Goal: Task Accomplishment & Management: Manage account settings

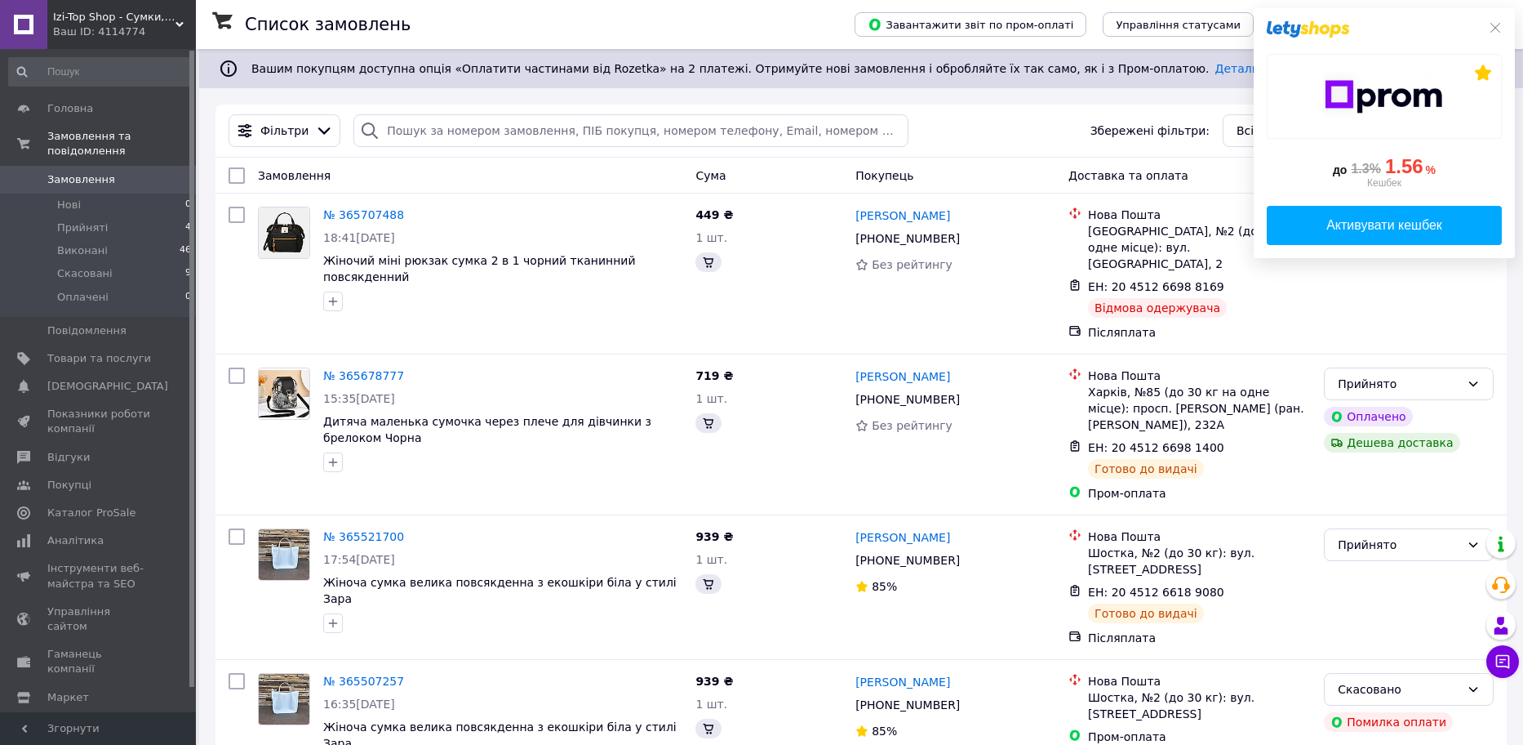
click at [1496, 31] on div "до 1.3% 1.56 % Кешбек Активувати кешбек" at bounding box center [1384, 133] width 261 height 250
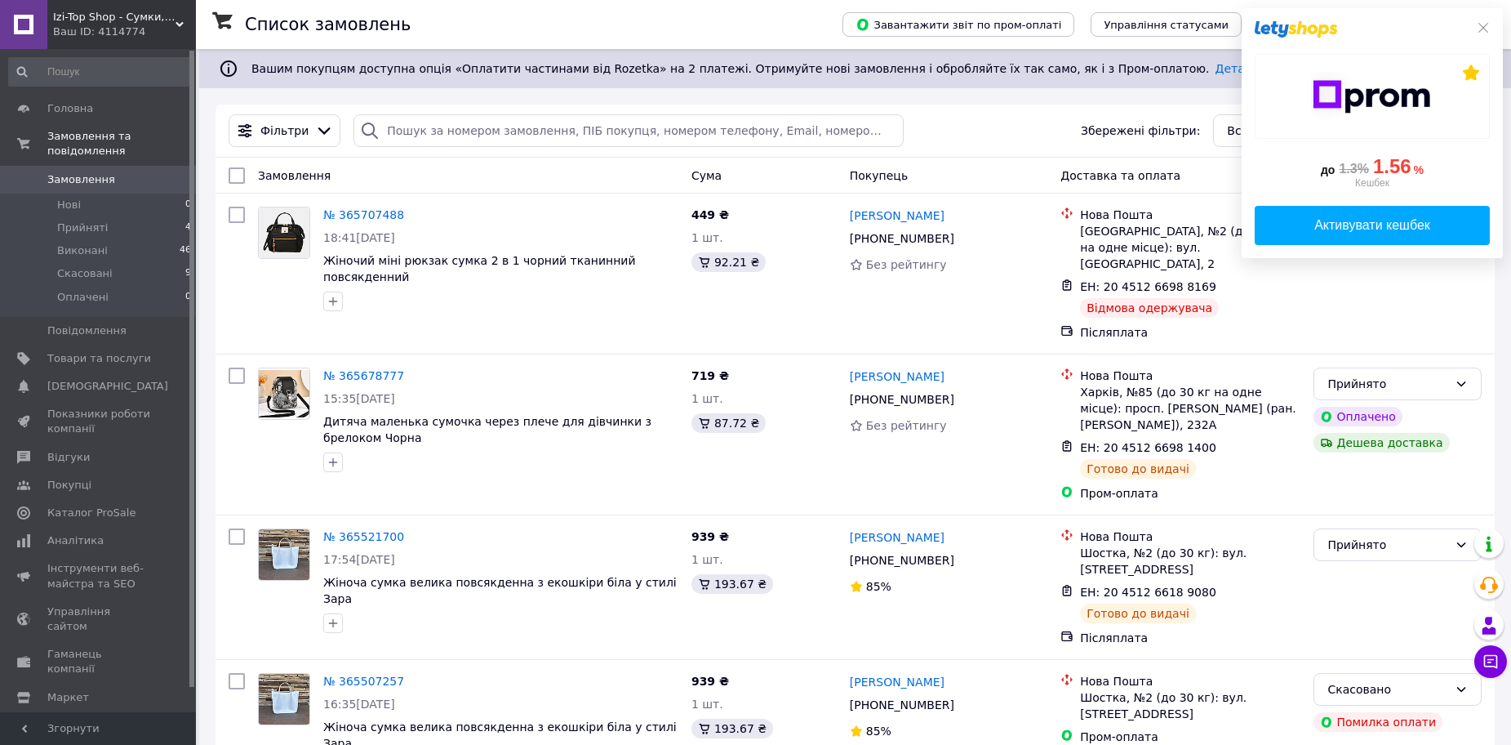
drag, startPoint x: 1482, startPoint y: 25, endPoint x: 1435, endPoint y: 61, distance: 58.8
click at [1483, 25] on icon at bounding box center [1483, 27] width 13 height 13
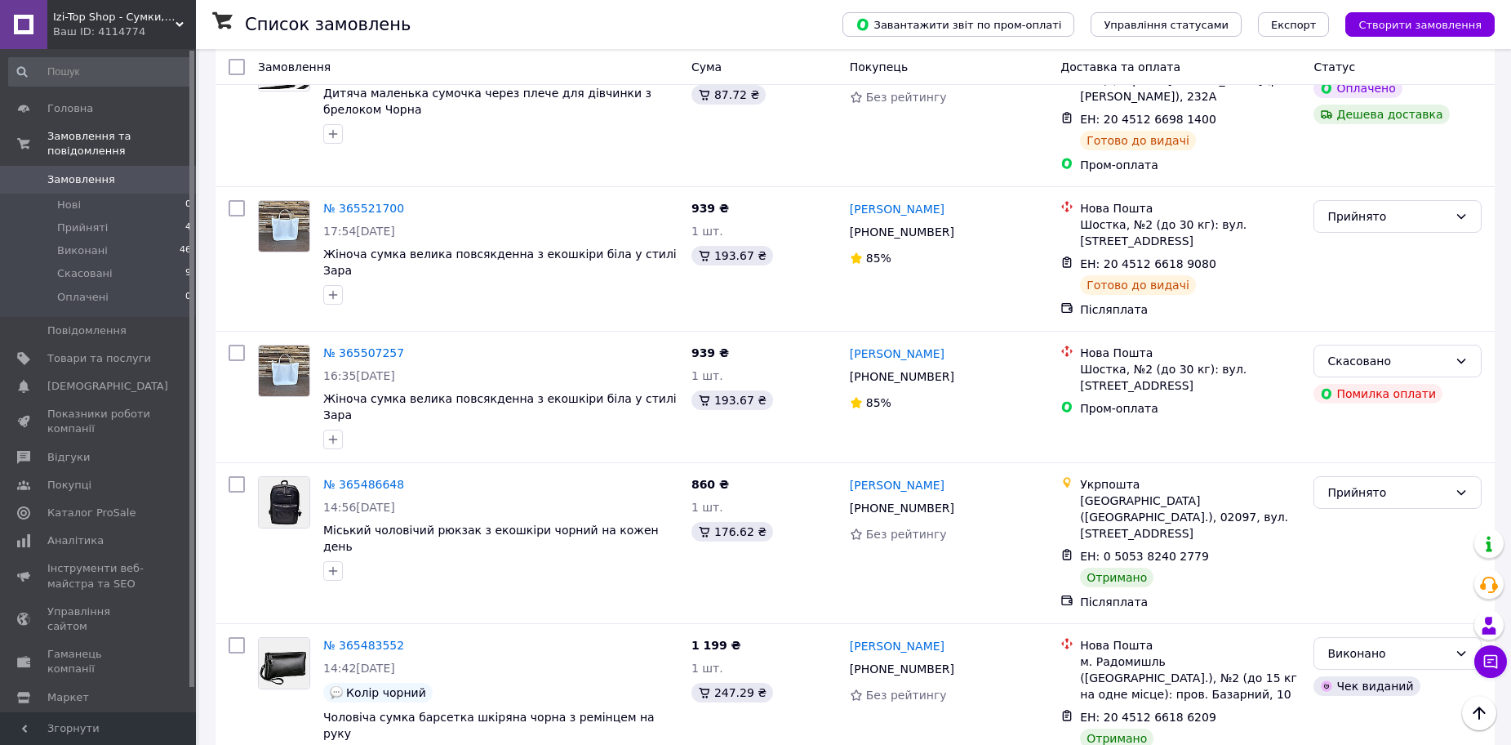
scroll to position [327, 0]
click at [366, 479] on link "№ 365486648" at bounding box center [363, 485] width 81 height 13
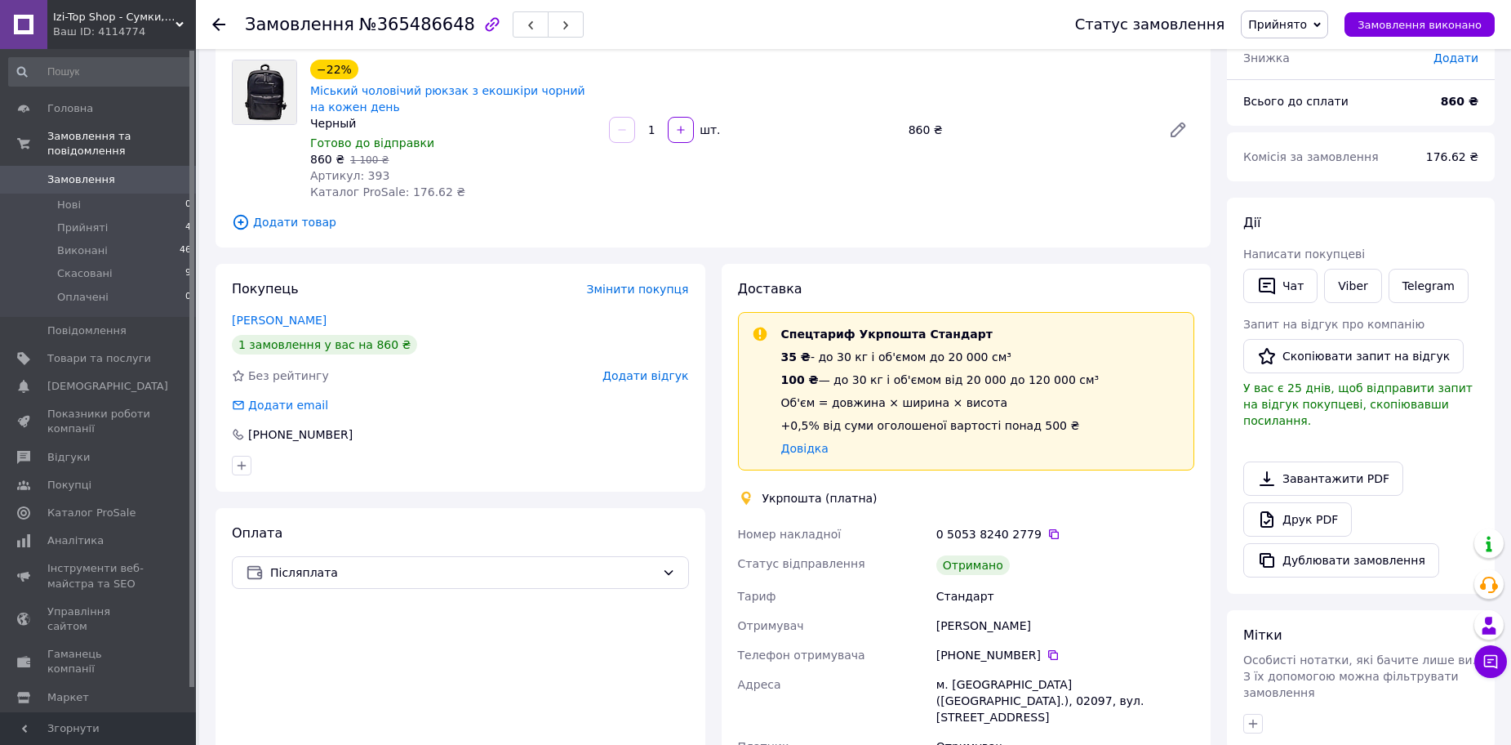
scroll to position [122, 0]
click at [1047, 532] on icon at bounding box center [1053, 534] width 13 height 13
click at [712, 663] on div "Покупець Змінити покупця [PERSON_NAME] 1 замовлення у вас на 860 ₴ Без рейтингу…" at bounding box center [460, 572] width 506 height 615
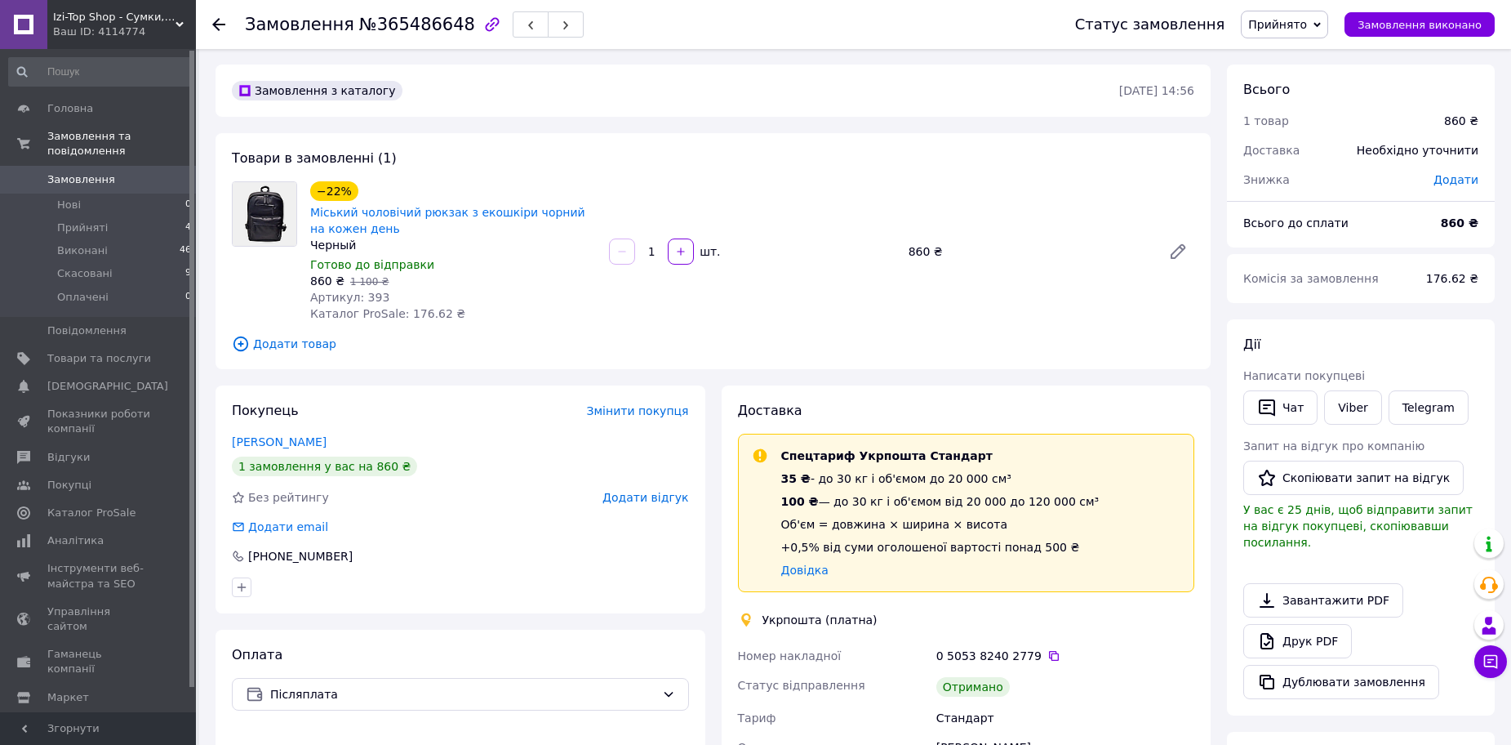
scroll to position [0, 0]
click at [1420, 24] on span "Замовлення виконано" at bounding box center [1420, 25] width 124 height 12
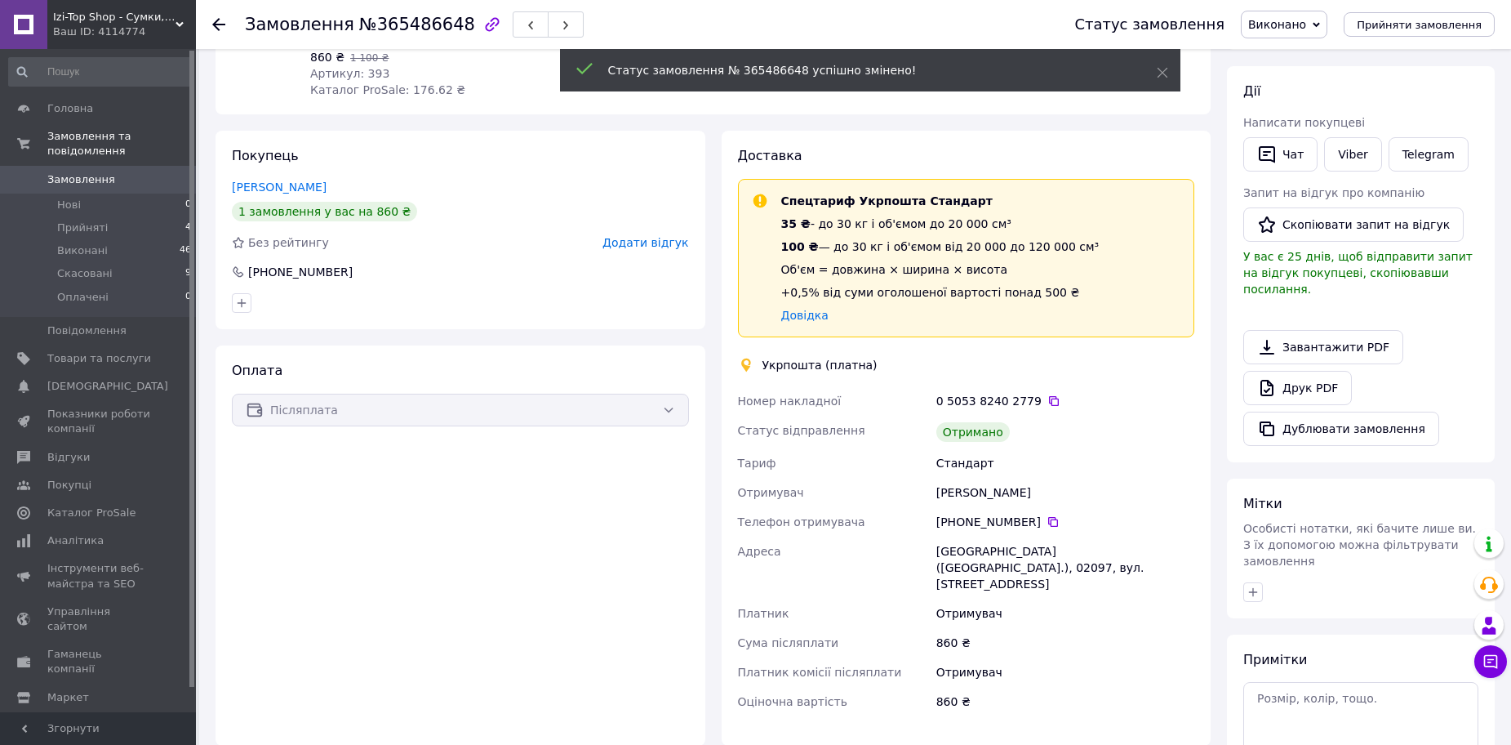
scroll to position [245, 0]
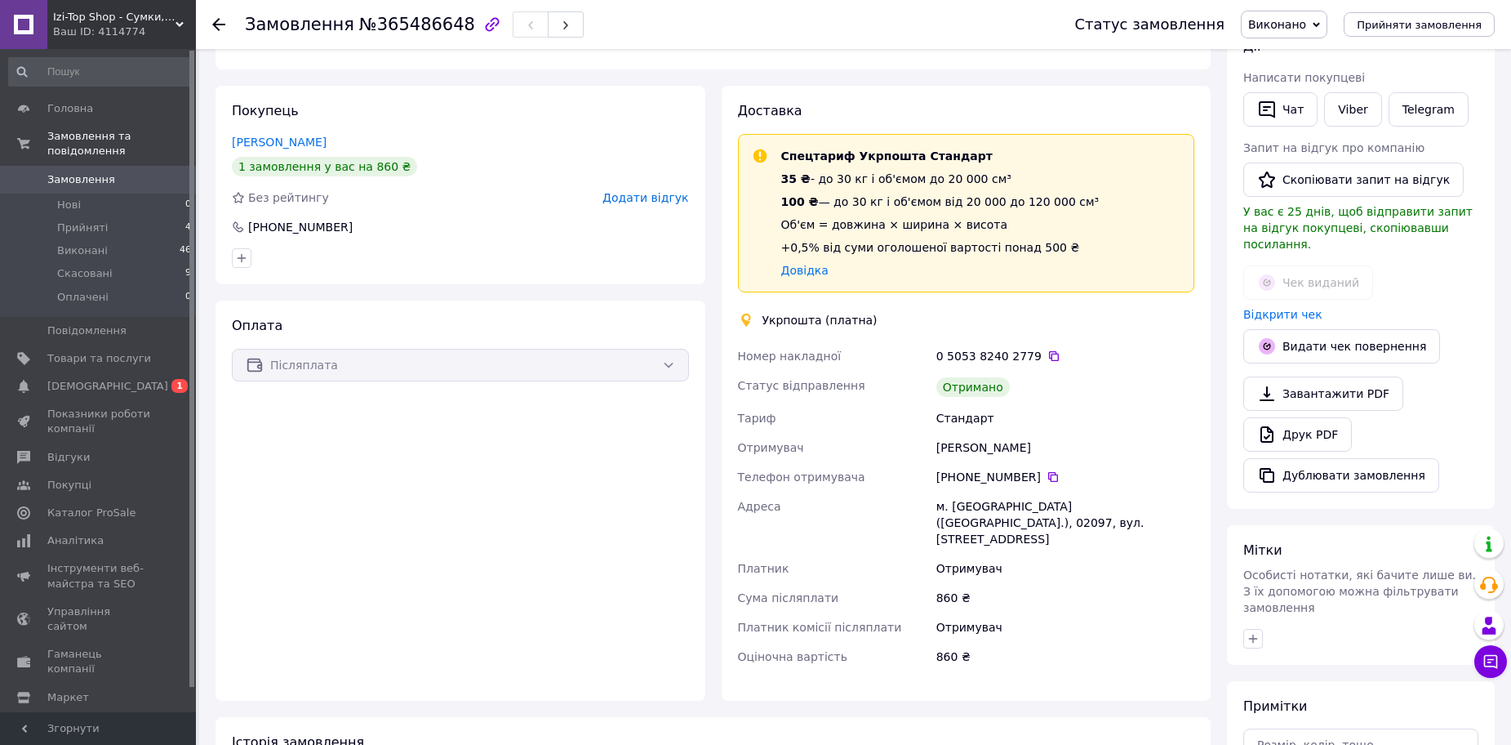
scroll to position [245, 0]
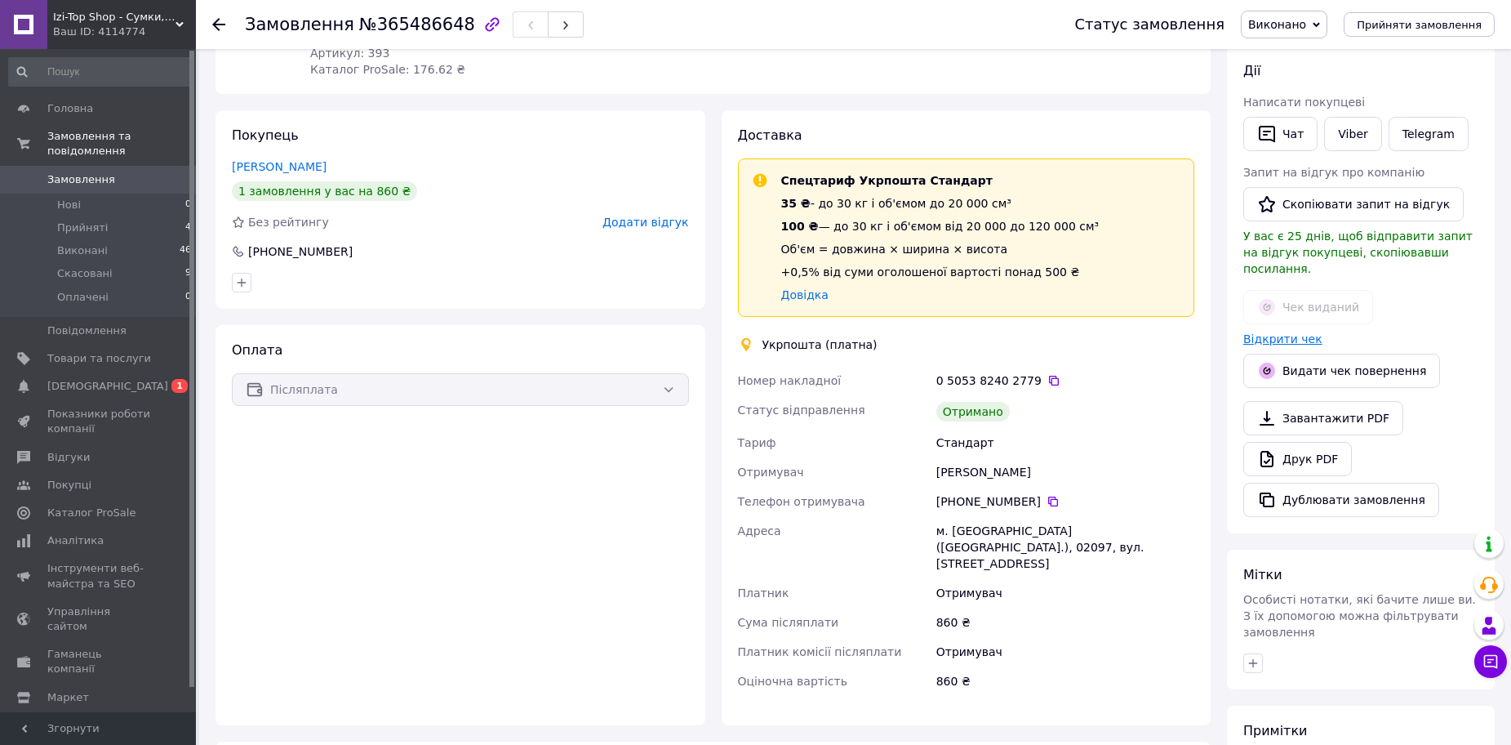
click at [1267, 332] on link "Відкрити чек" at bounding box center [1282, 338] width 79 height 13
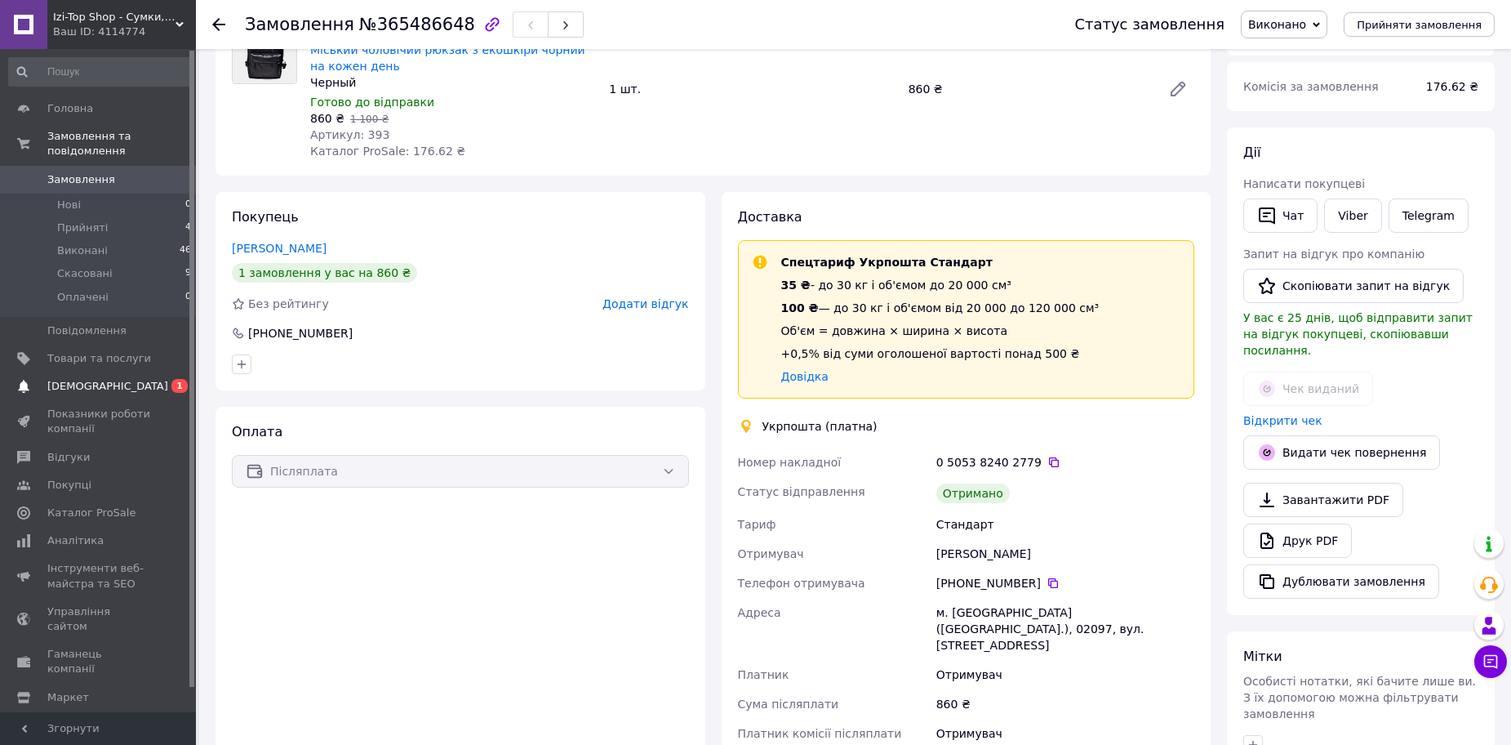
click at [68, 379] on span "[DEMOGRAPHIC_DATA]" at bounding box center [107, 386] width 121 height 15
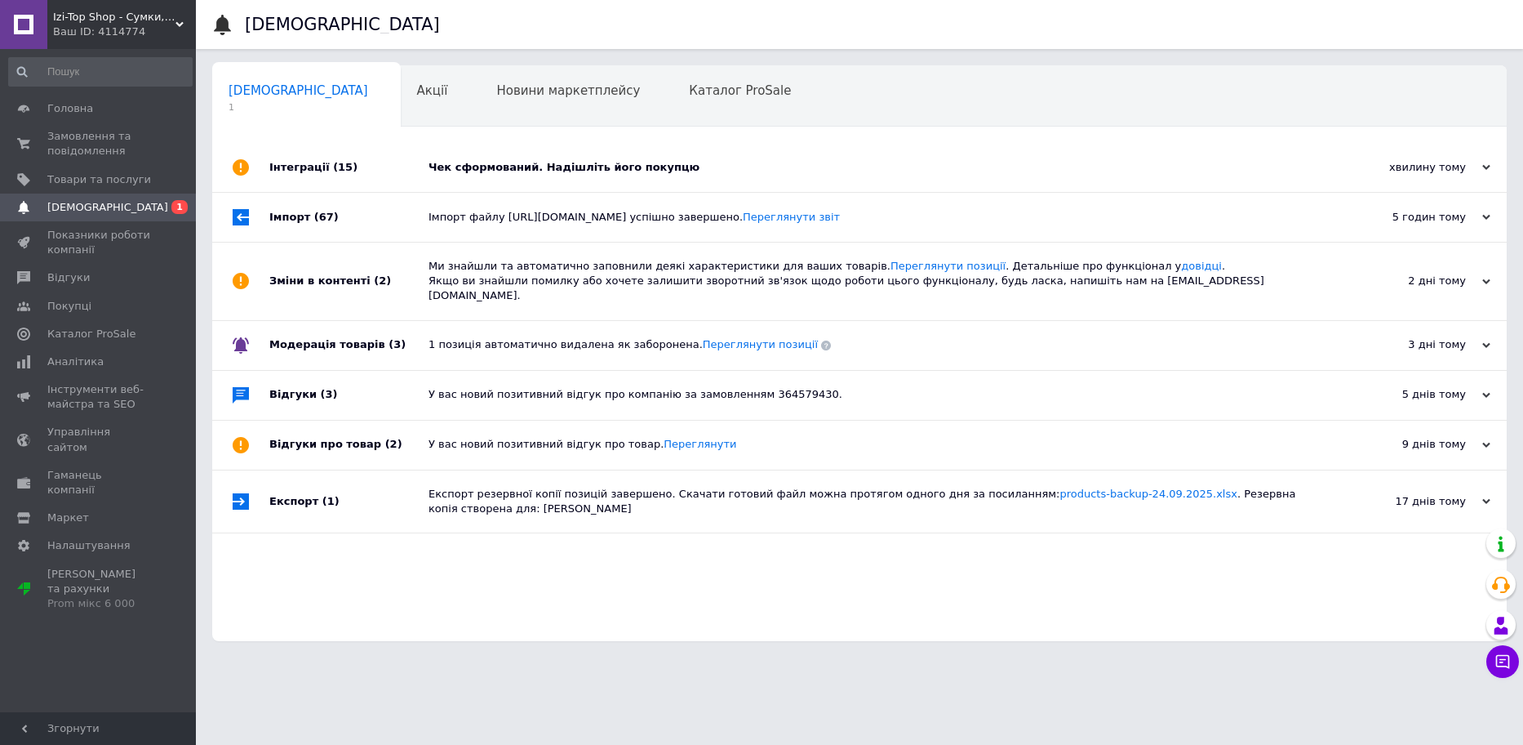
drag, startPoint x: 526, startPoint y: 167, endPoint x: 523, endPoint y: 187, distance: 20.6
click at [526, 166] on div "Чек сформований. Надішліть його покупцю" at bounding box center [878, 167] width 899 height 15
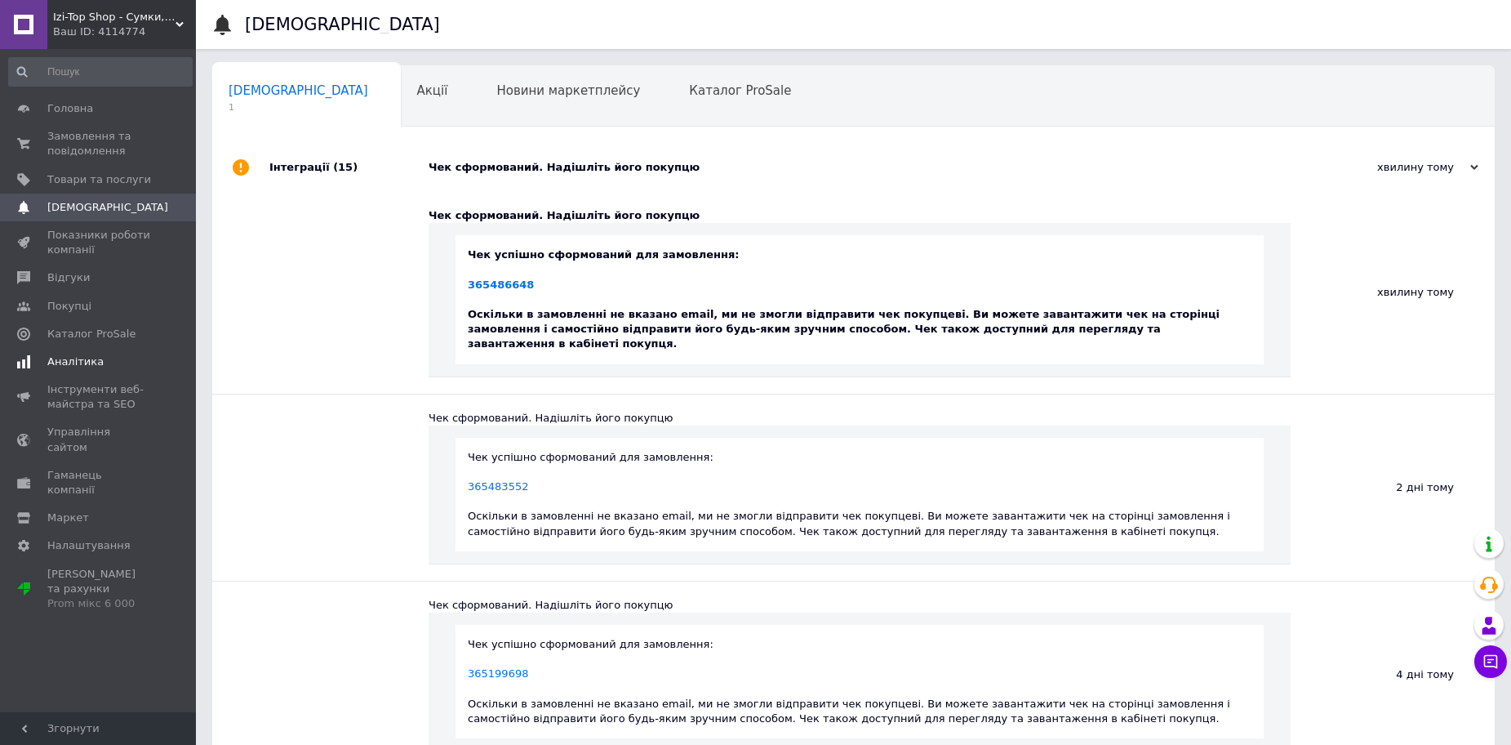
click at [64, 356] on span "Аналітика" at bounding box center [75, 361] width 56 height 15
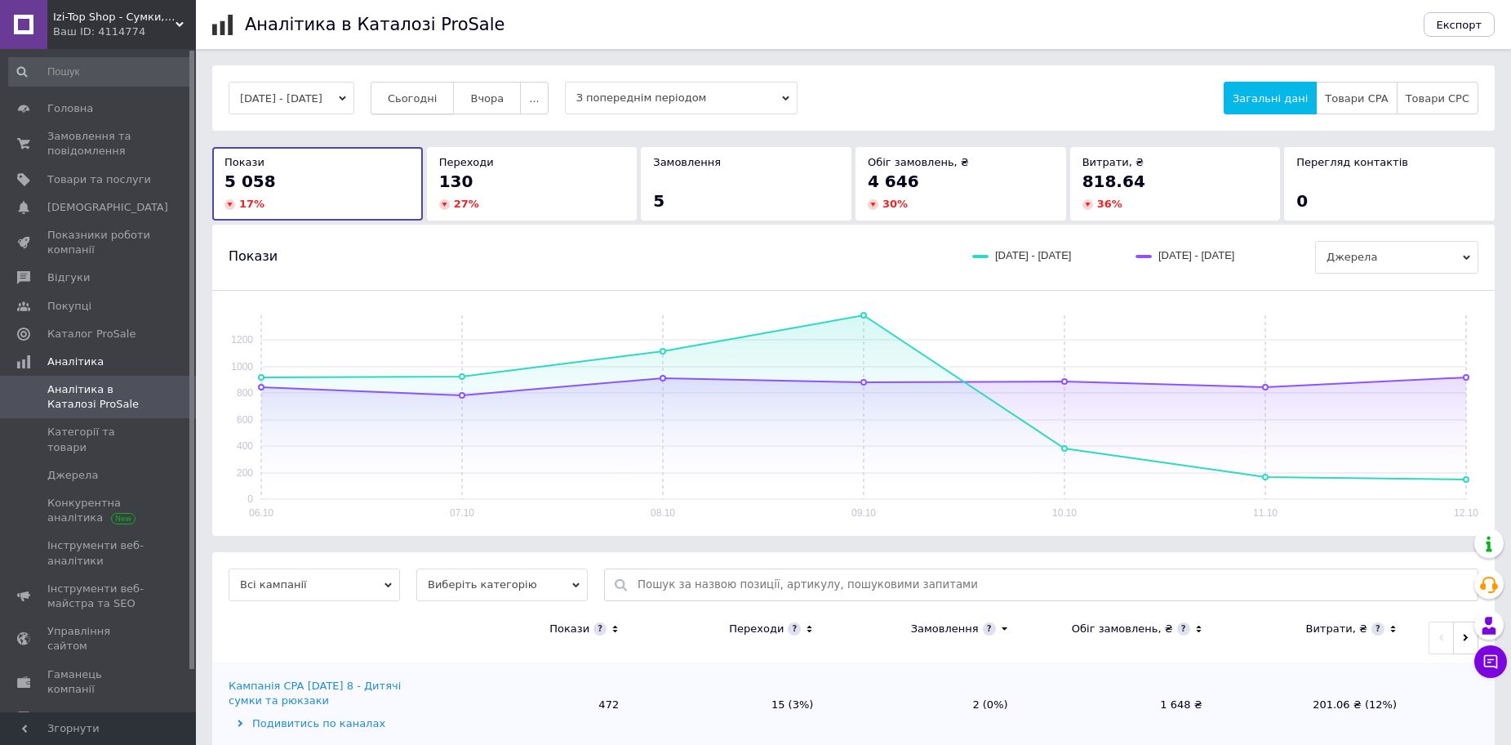
click at [432, 95] on span "Сьогодні" at bounding box center [413, 98] width 50 height 12
